Goal: Task Accomplishment & Management: Manage account settings

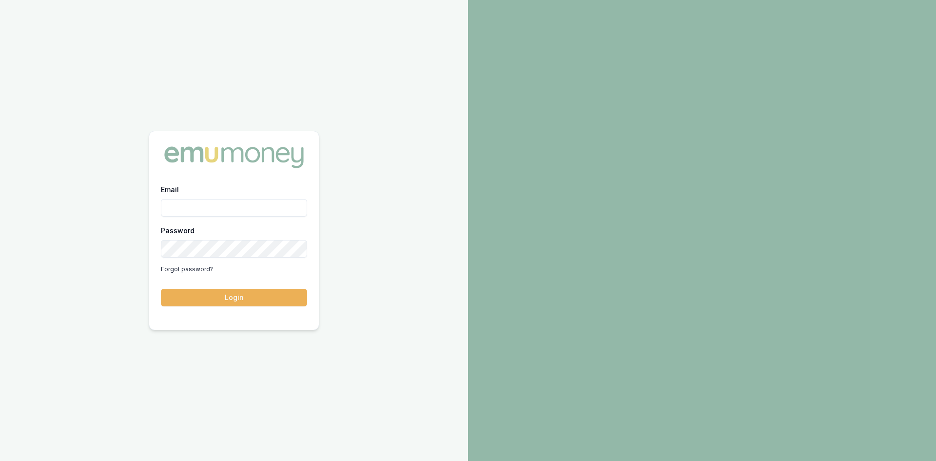
click at [270, 212] on input "Email" at bounding box center [234, 208] width 146 height 18
type input "wendy.fonseka@emumoney.com.au"
click at [247, 298] on button "Login" at bounding box center [234, 298] width 146 height 18
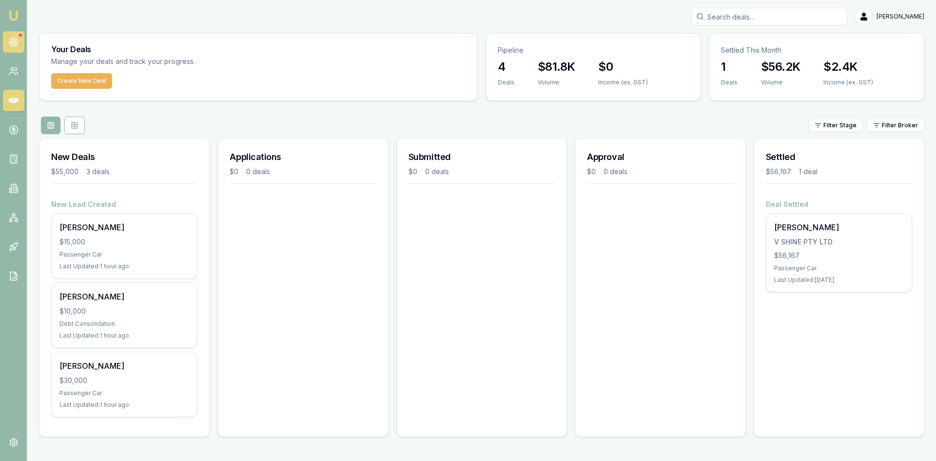
click at [18, 48] on link at bounding box center [13, 41] width 21 height 21
